Goal: Task Accomplishment & Management: Use online tool/utility

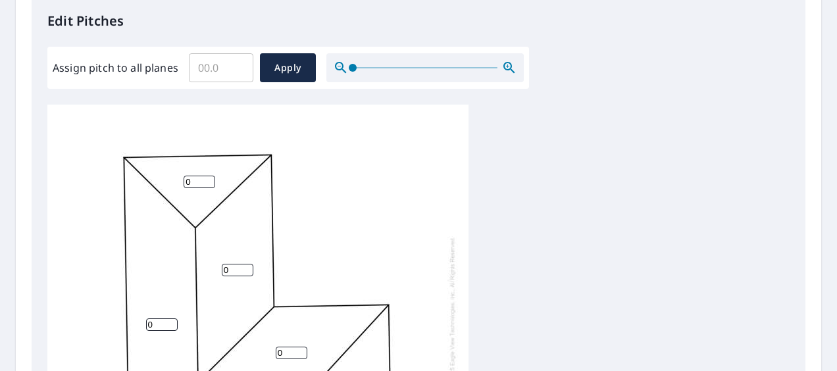
scroll to position [1, 0]
click at [207, 70] on input "Assign pitch to all planes" at bounding box center [221, 67] width 65 height 37
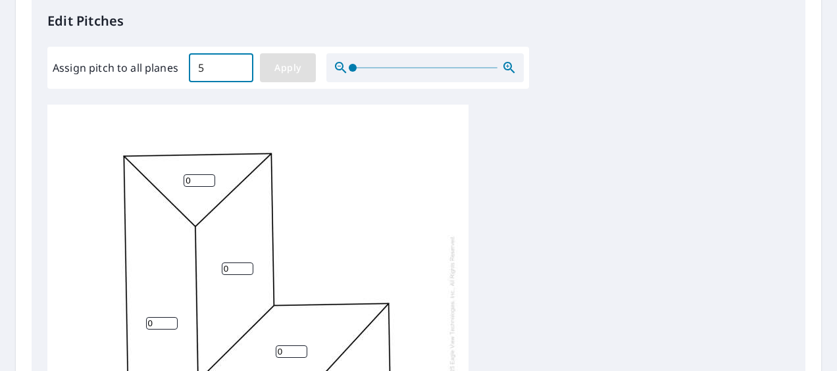
type input "5"
click at [291, 69] on span "Apply" at bounding box center [288, 68] width 35 height 16
type input "5"
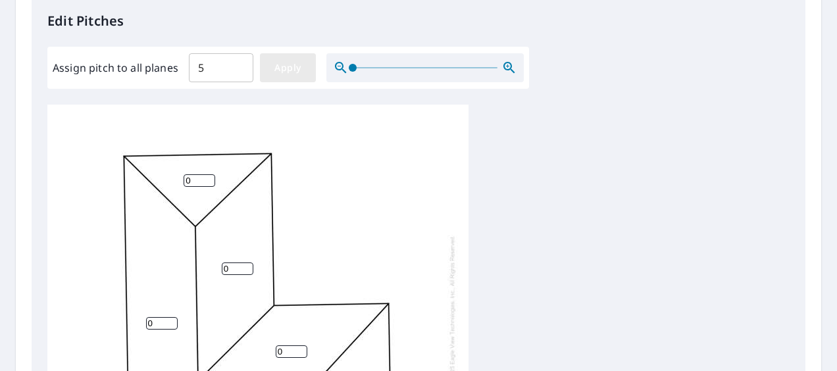
type input "5"
drag, startPoint x: 291, startPoint y: 69, endPoint x: 294, endPoint y: 122, distance: 52.7
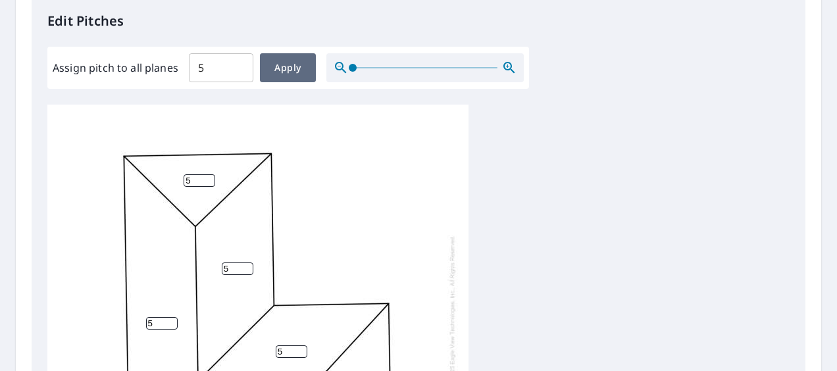
click at [294, 122] on div "Edit Pitches Assign pitch to all planes 5 ​ Apply 5 5 5 5 5 5 5" at bounding box center [419, 264] width 774 height 539
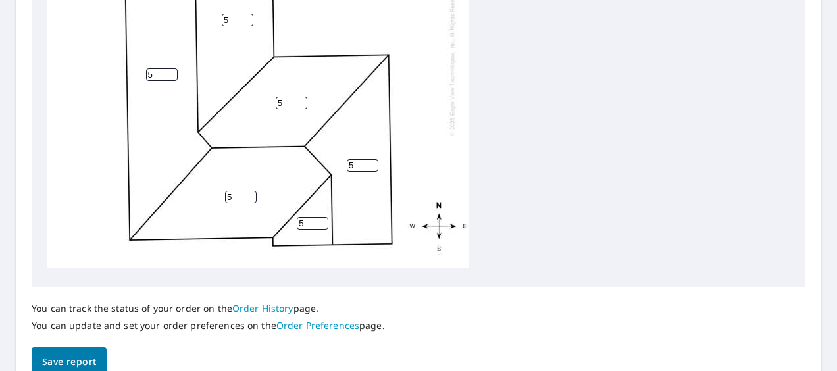
scroll to position [670, 0]
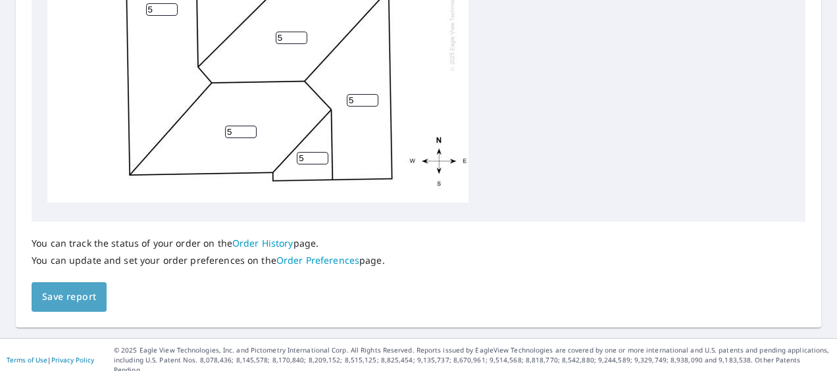
click at [80, 296] on span "Save report" at bounding box center [69, 297] width 54 height 16
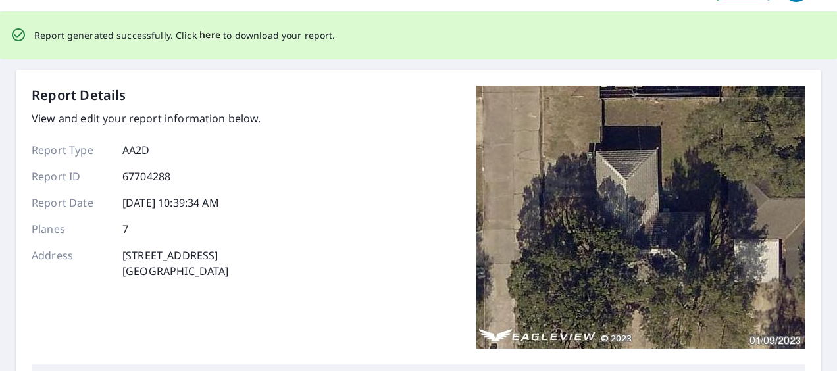
scroll to position [0, 0]
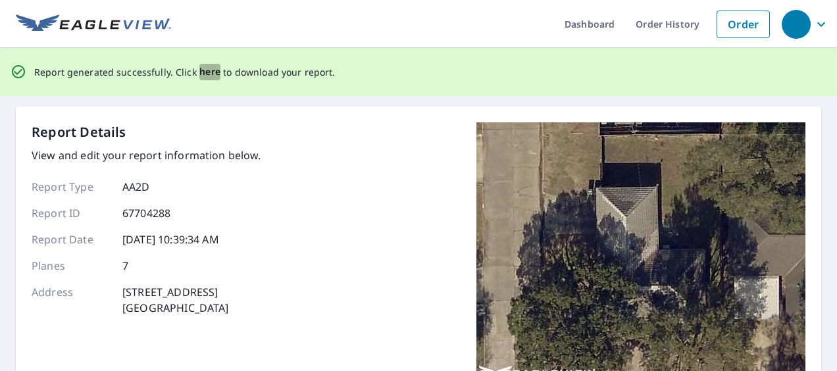
click at [201, 75] on span "here" at bounding box center [210, 72] width 22 height 16
